Goal: Information Seeking & Learning: Learn about a topic

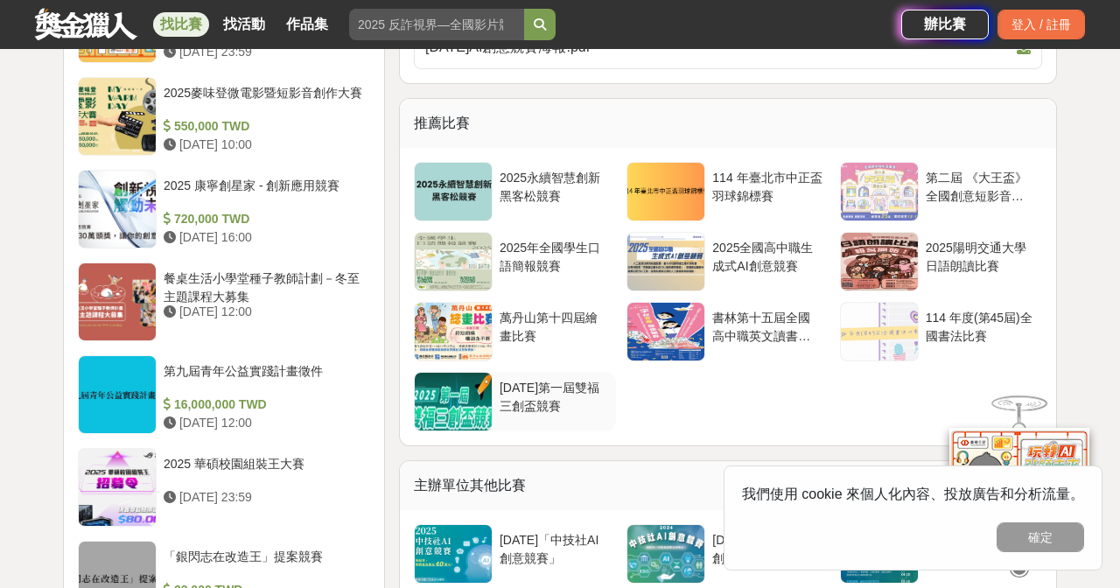
scroll to position [1440, 0]
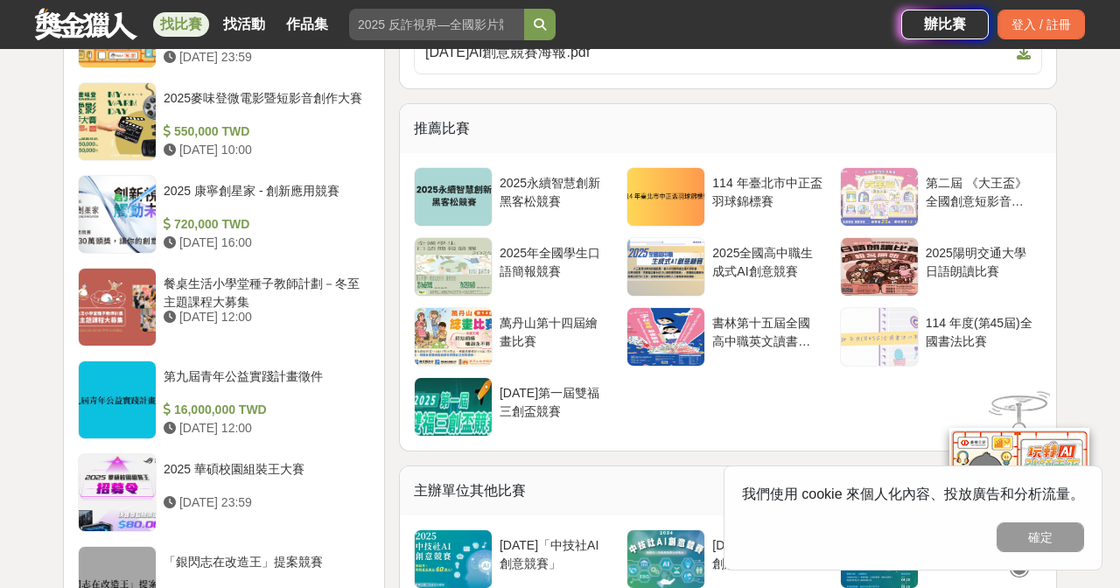
click at [186, 29] on link "找比賽" at bounding box center [181, 24] width 56 height 24
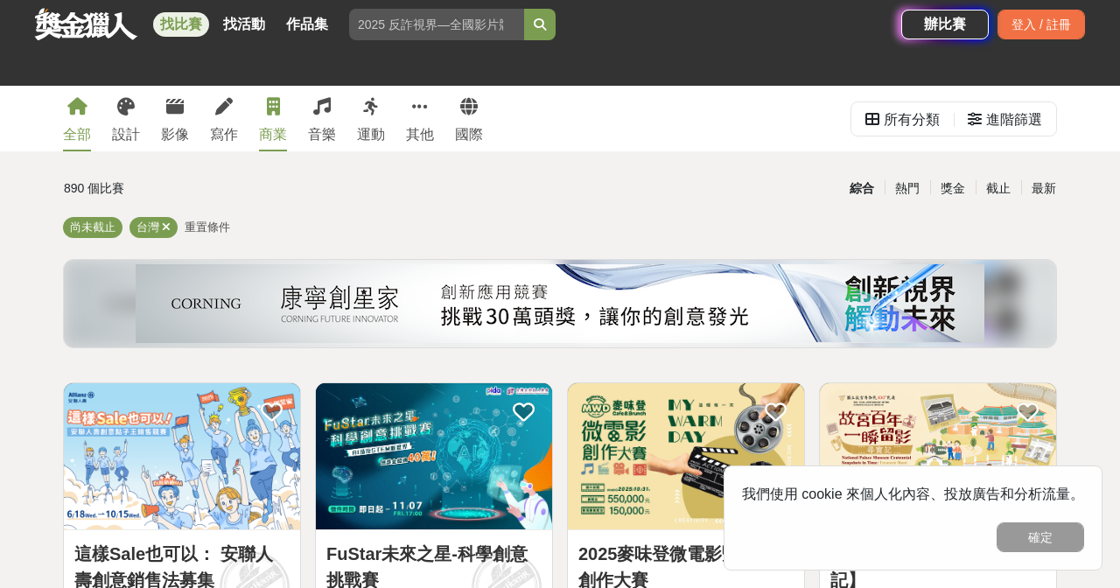
click at [269, 111] on icon at bounding box center [273, 106] width 13 height 17
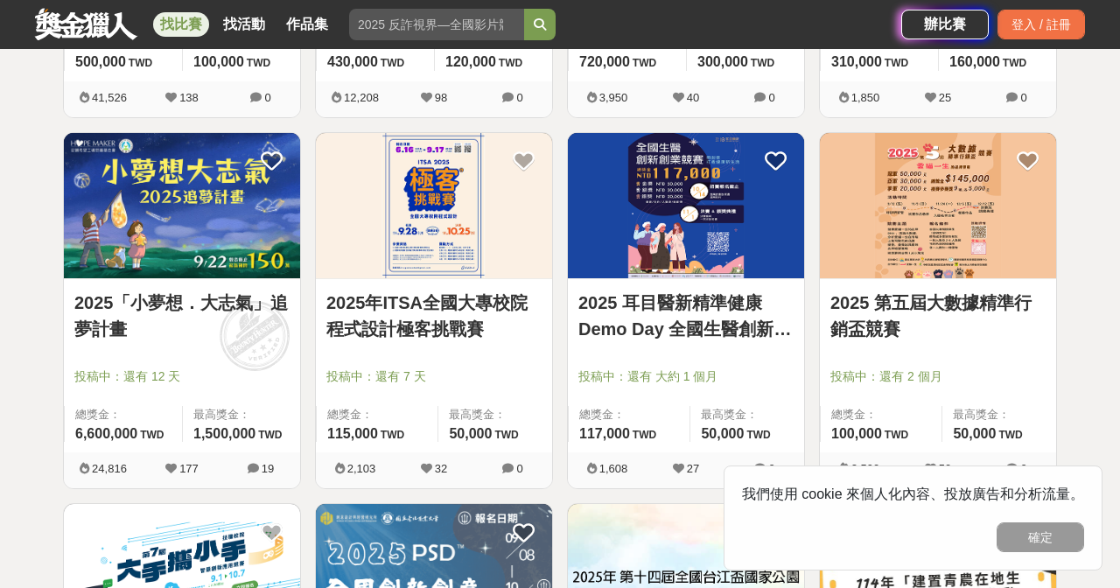
scroll to position [623, 0]
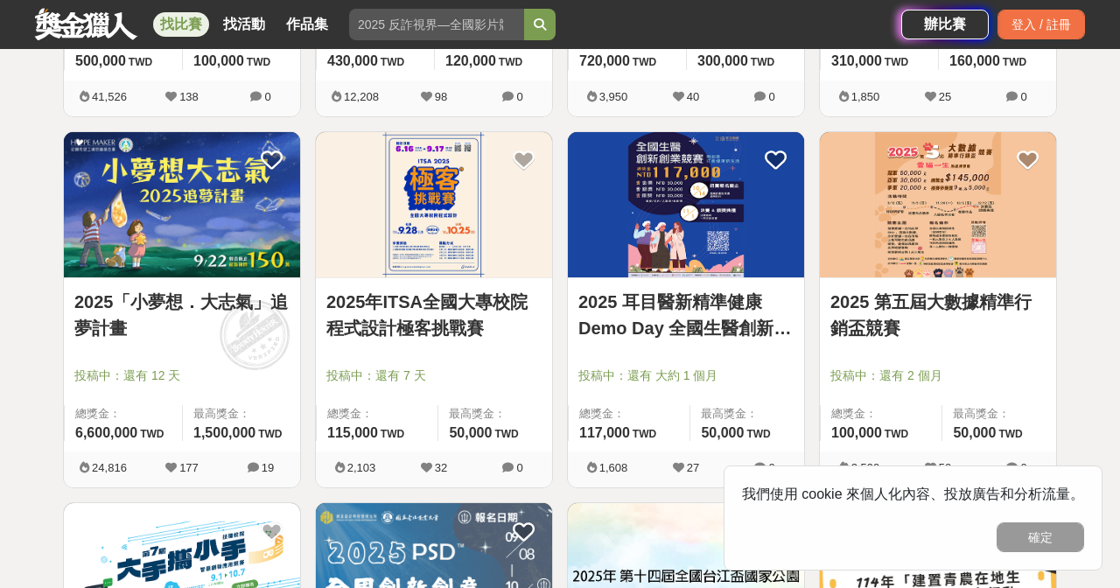
click at [883, 283] on div "2025 第五屆大數據精準行銷盃競賽 投稿中：還有 2 個月 總獎金： 100,000 100,000 TWD 最高獎金： 50,000 TWD" at bounding box center [938, 364] width 236 height 173
click at [868, 311] on link "2025 第五屆大數據精準行銷盃競賽" at bounding box center [937, 315] width 215 height 52
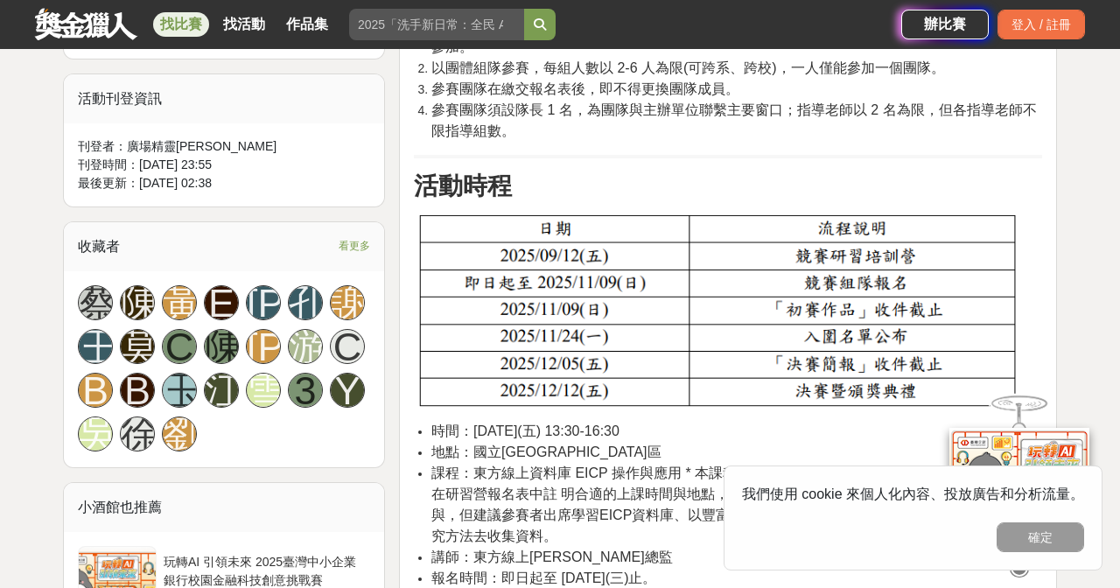
scroll to position [175, 0]
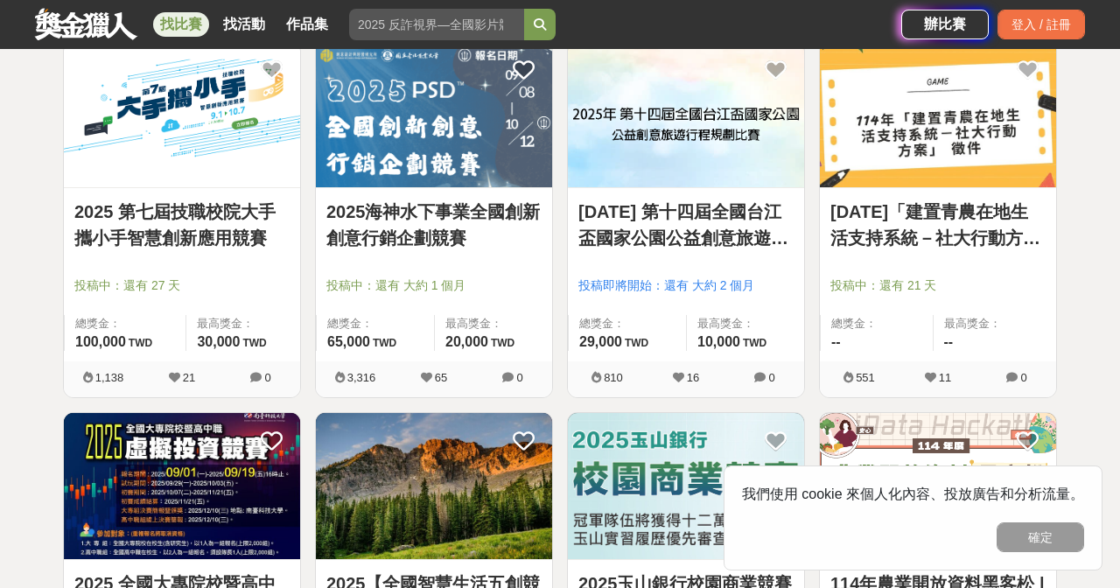
scroll to position [1086, 0]
